Goal: Task Accomplishment & Management: Manage account settings

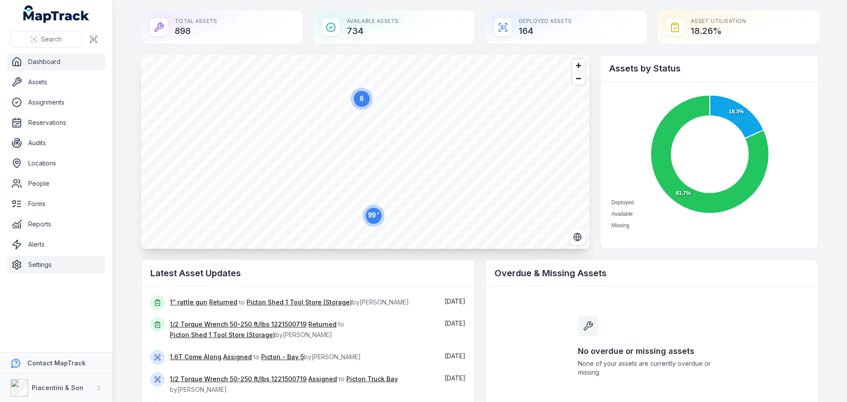
click at [56, 265] on link "Settings" at bounding box center [56, 265] width 98 height 18
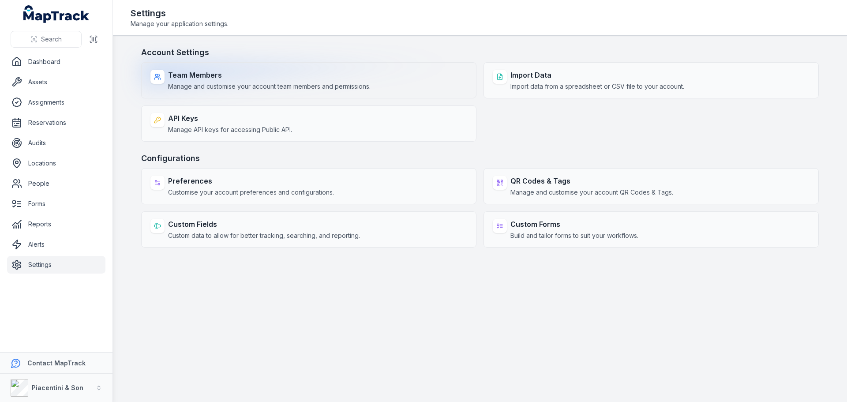
click at [256, 89] on span "Manage and customise your account team members and permissions." at bounding box center [269, 86] width 203 height 9
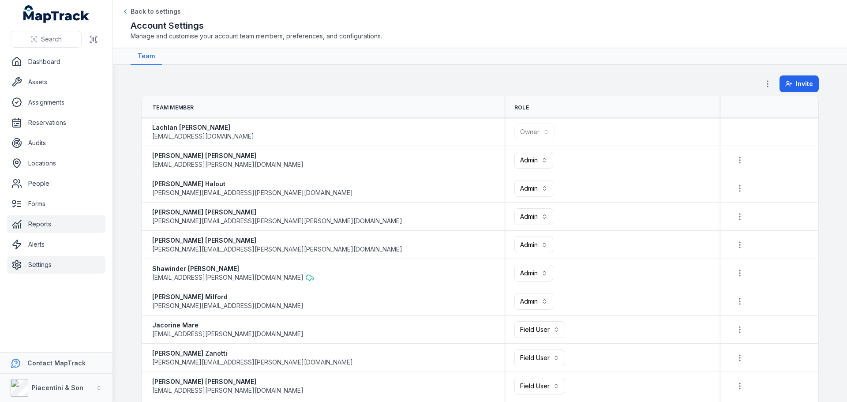
click at [35, 224] on link "Reports" at bounding box center [56, 224] width 98 height 18
click at [35, 242] on link "Alerts" at bounding box center [56, 245] width 98 height 18
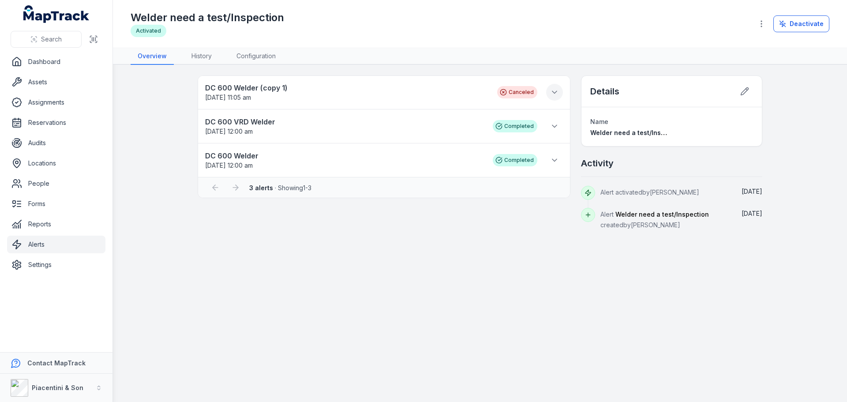
click at [550, 91] on icon at bounding box center [554, 92] width 9 height 9
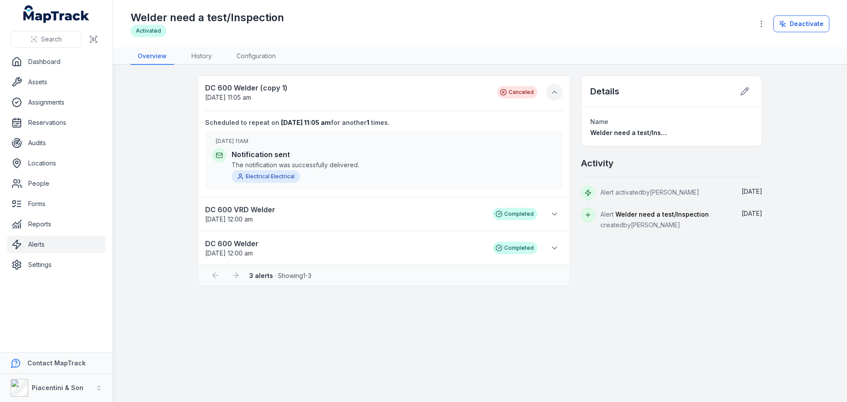
click at [553, 91] on icon at bounding box center [554, 92] width 9 height 9
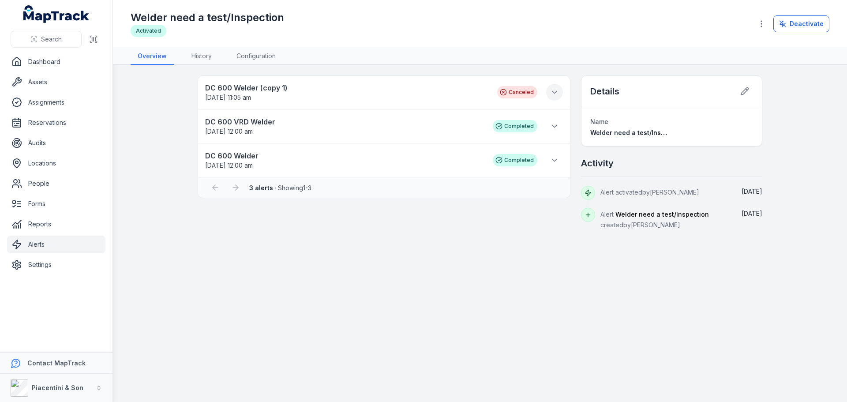
click at [553, 91] on icon at bounding box center [554, 92] width 4 height 2
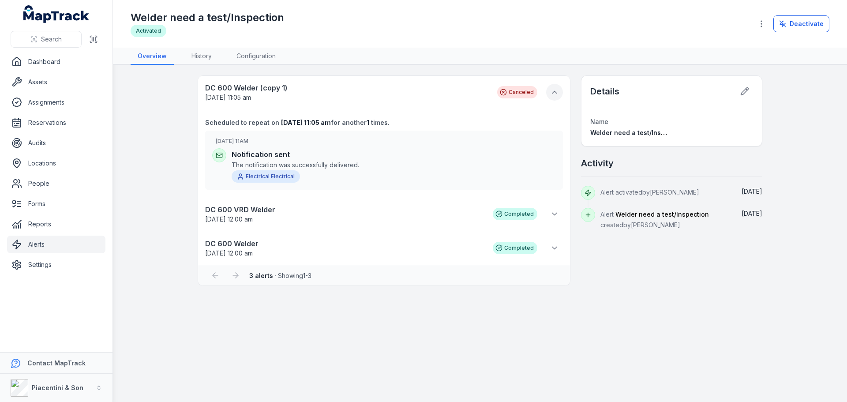
click at [553, 91] on icon at bounding box center [554, 92] width 9 height 9
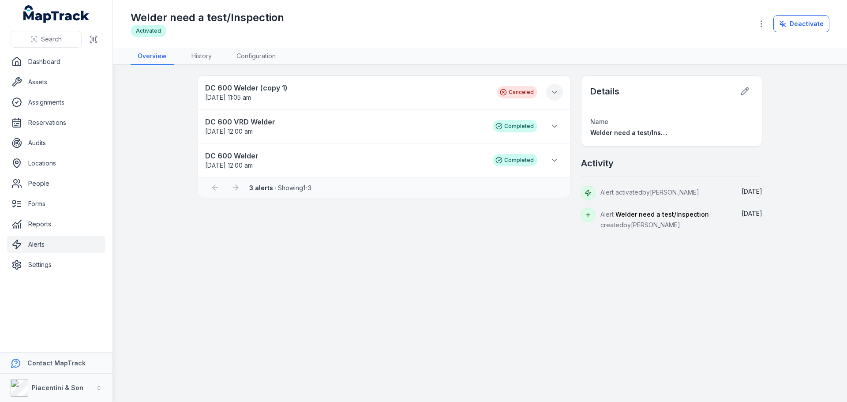
click at [553, 91] on icon at bounding box center [554, 92] width 4 height 2
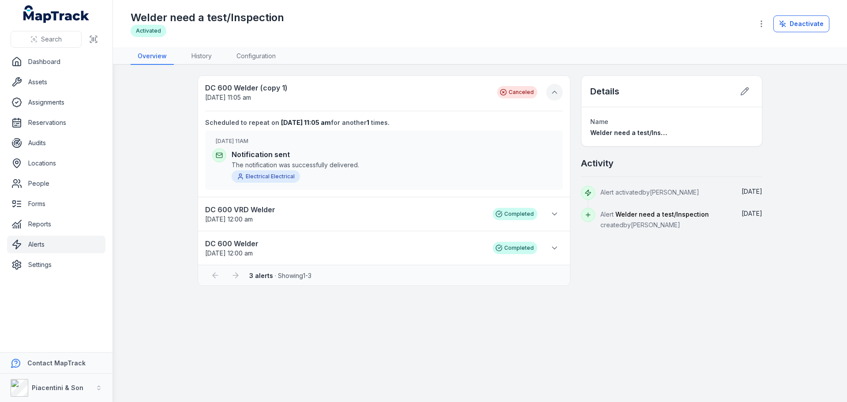
click at [553, 91] on icon at bounding box center [554, 92] width 9 height 9
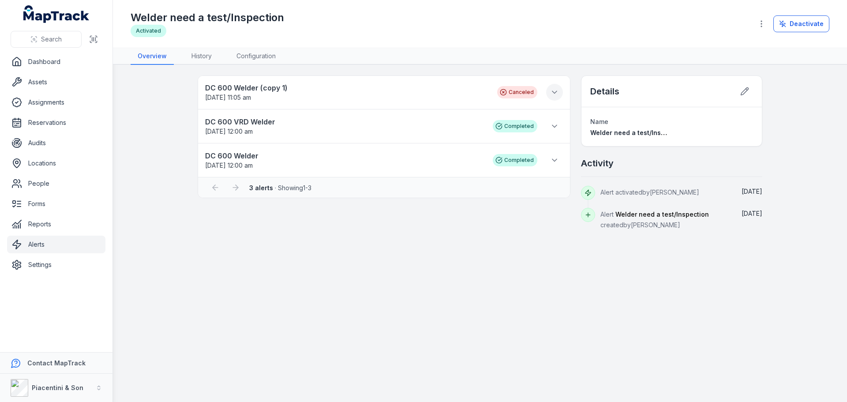
click at [553, 91] on icon at bounding box center [554, 92] width 4 height 2
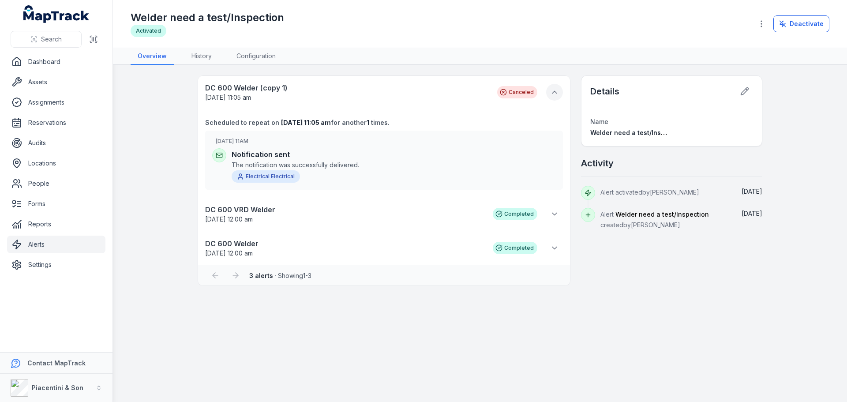
click at [553, 91] on icon at bounding box center [554, 92] width 9 height 9
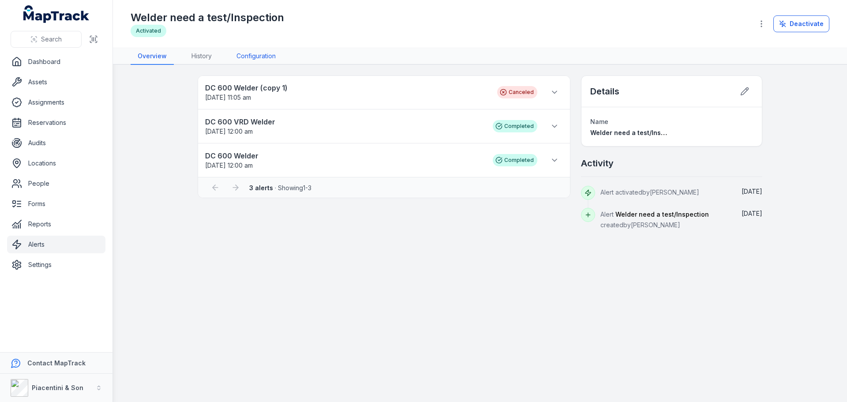
click at [256, 57] on link "Configuration" at bounding box center [255, 56] width 53 height 17
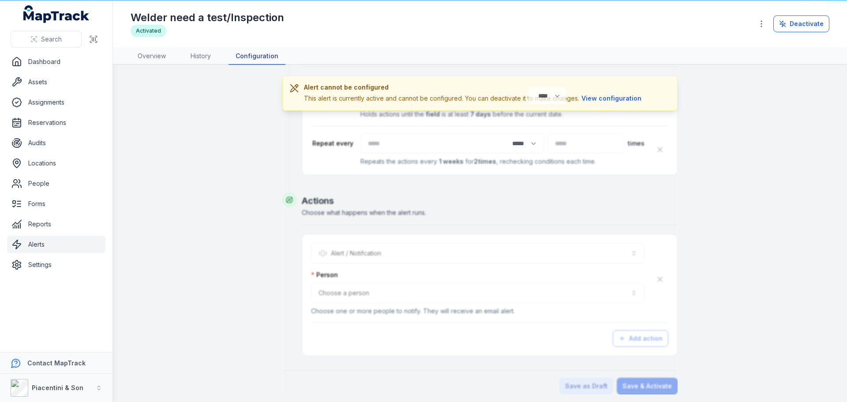
scroll to position [312, 0]
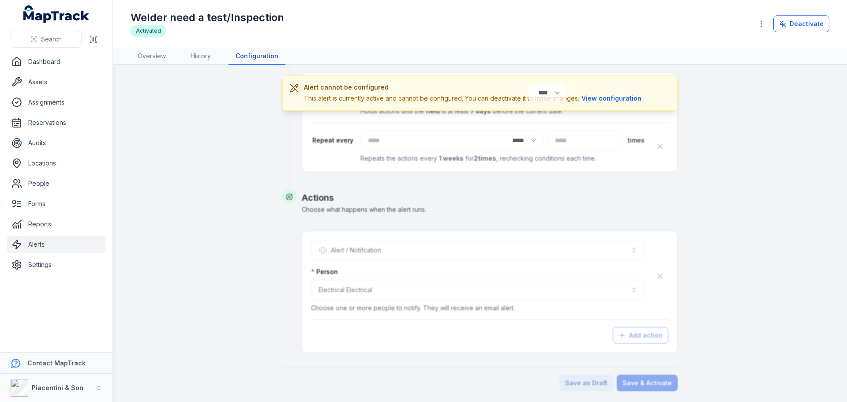
type input "******"
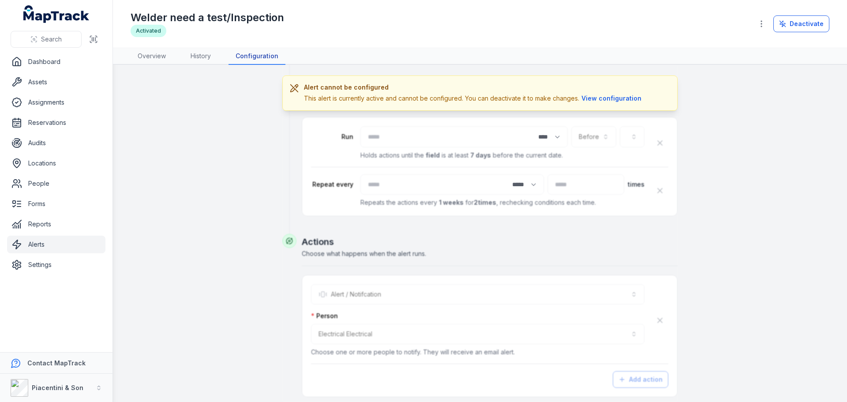
scroll to position [434, 0]
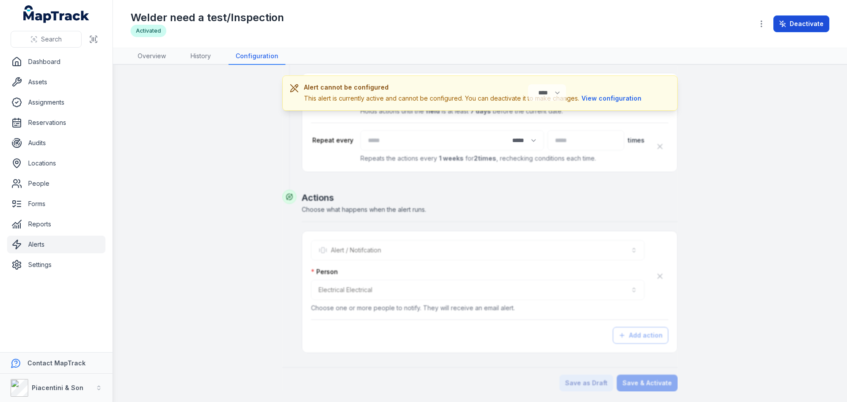
click at [817, 27] on button "Deactivate" at bounding box center [802, 23] width 56 height 17
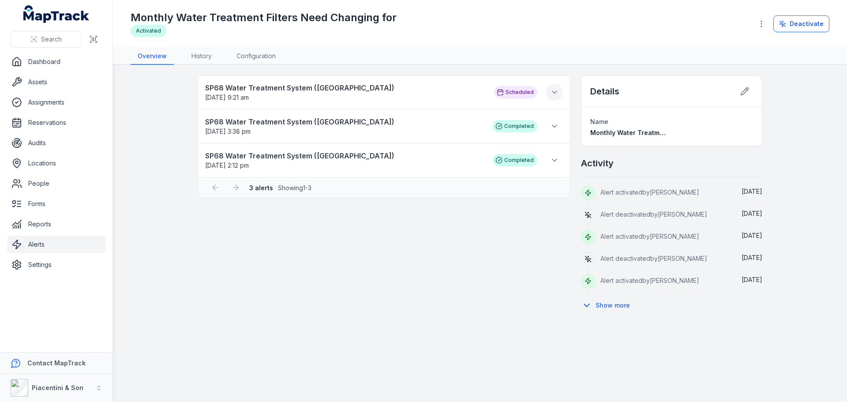
click at [552, 93] on icon at bounding box center [554, 92] width 9 height 9
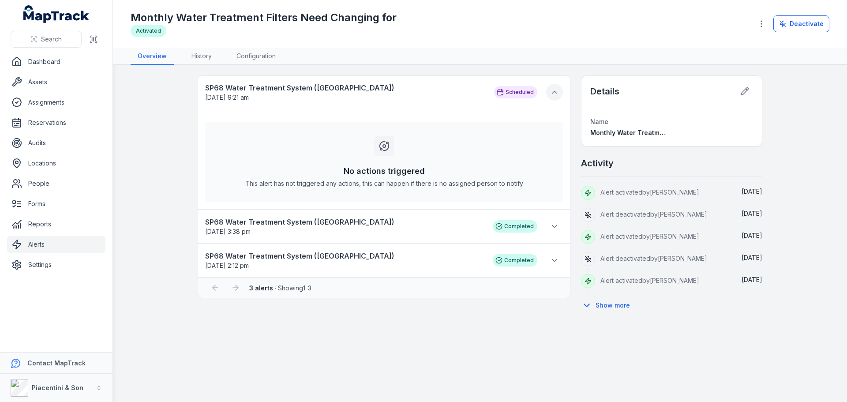
click at [554, 92] on icon at bounding box center [554, 92] width 4 height 2
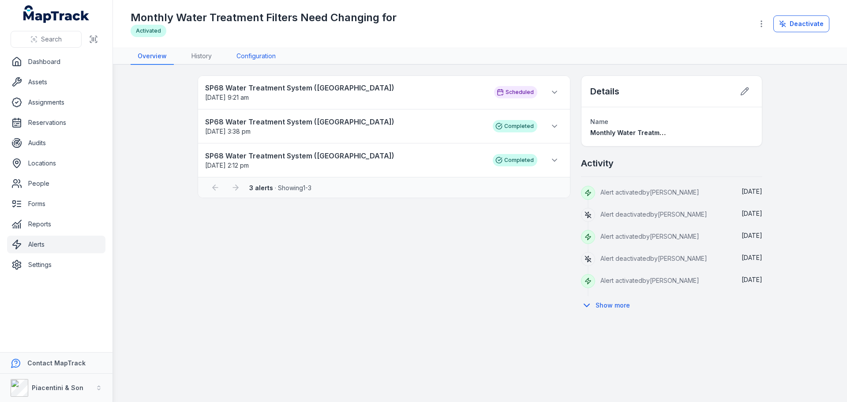
click at [263, 56] on link "Configuration" at bounding box center [255, 56] width 53 height 17
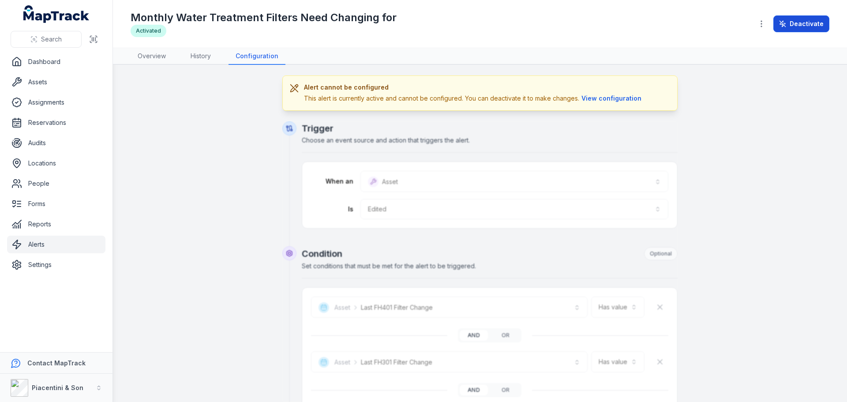
click at [805, 30] on button "Deactivate" at bounding box center [802, 23] width 56 height 17
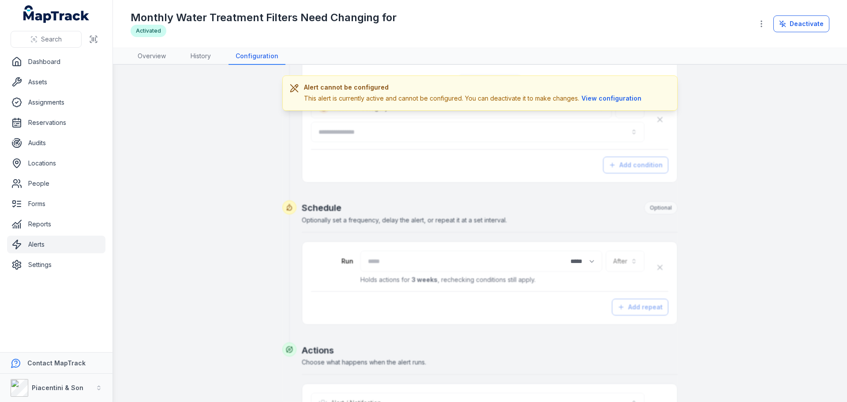
type input "**********"
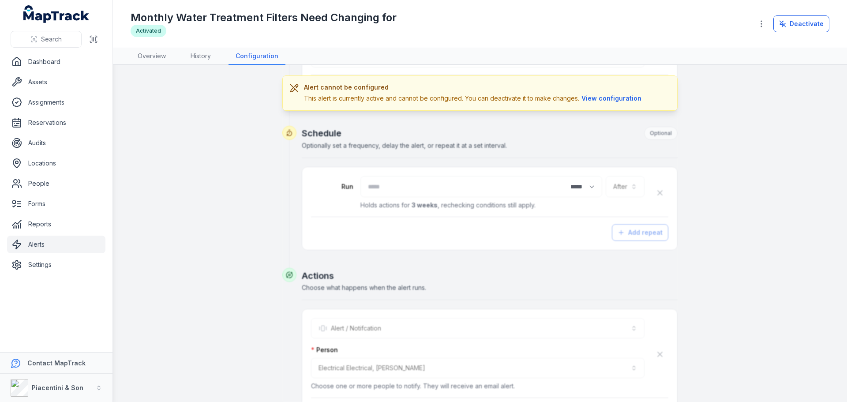
scroll to position [462, 0]
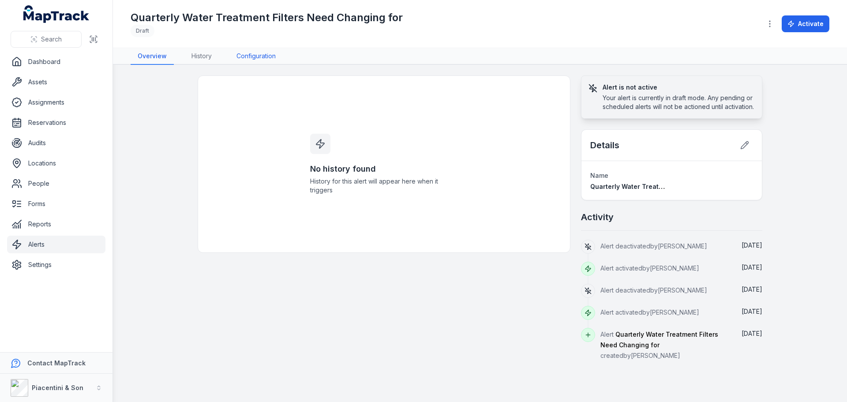
click at [244, 49] on link "Configuration" at bounding box center [255, 56] width 53 height 17
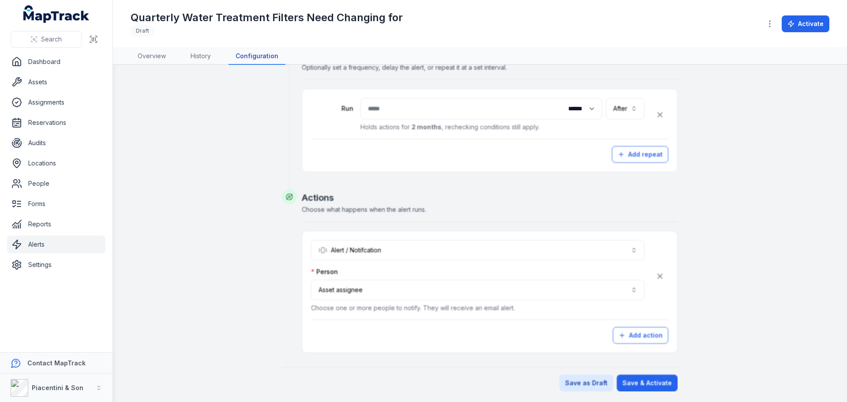
scroll to position [403, 0]
click at [622, 293] on button "**********" at bounding box center [478, 290] width 334 height 20
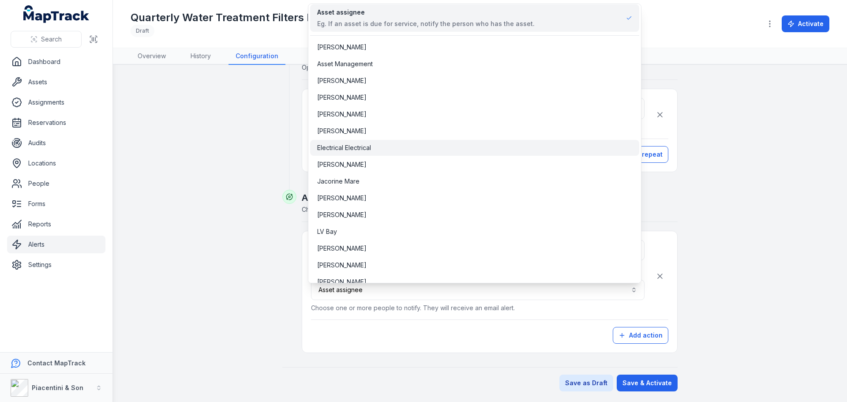
scroll to position [0, 0]
click at [371, 146] on span "Electrical Electrical" at bounding box center [344, 149] width 54 height 9
click at [202, 198] on div "**********" at bounding box center [480, 31] width 678 height 719
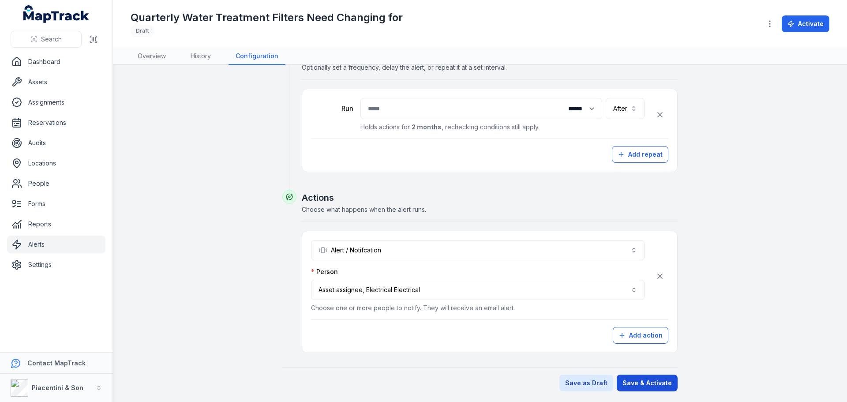
click at [652, 382] on button "Save & Activate" at bounding box center [647, 383] width 61 height 17
